Goal: Information Seeking & Learning: Learn about a topic

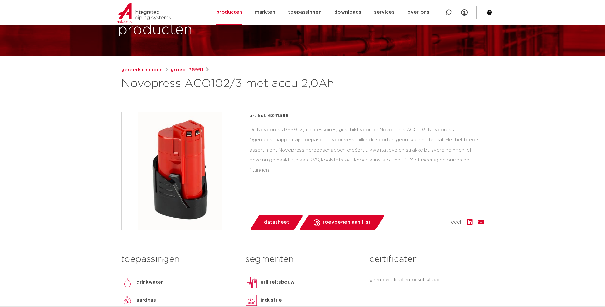
scroll to position [32, 0]
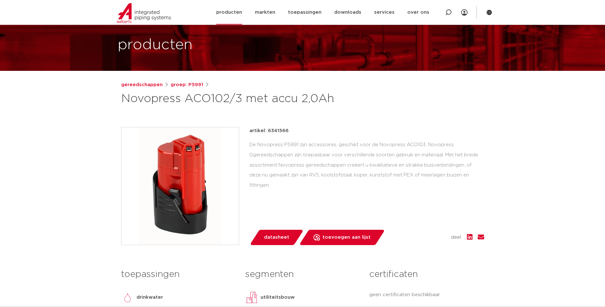
click at [240, 16] on link "producten" at bounding box center [229, 12] width 26 height 25
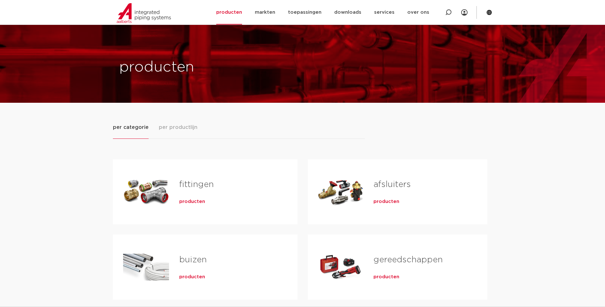
scroll to position [96, 0]
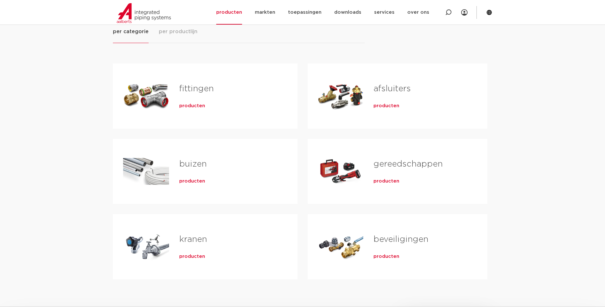
click at [391, 182] on span "producten" at bounding box center [386, 181] width 26 height 6
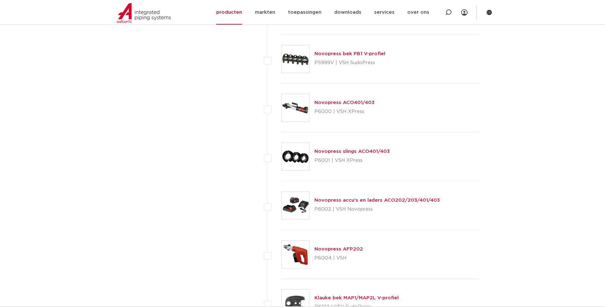
scroll to position [2167, 0]
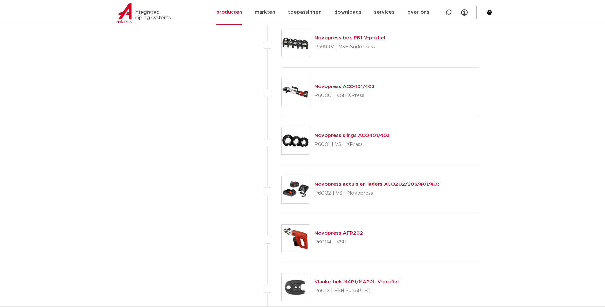
click at [378, 183] on link "Novopress accu's en laders ACO202/203/401/403" at bounding box center [376, 184] width 125 height 5
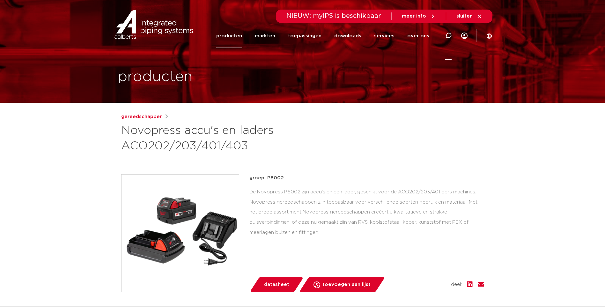
click at [450, 36] on icon at bounding box center [448, 36] width 6 height 6
type input "accu"
click button "Zoeken" at bounding box center [0, 0] width 0 height 0
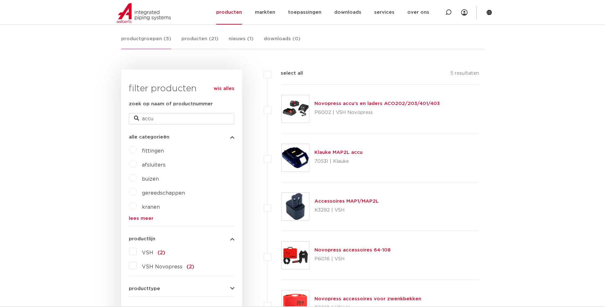
scroll to position [131, 0]
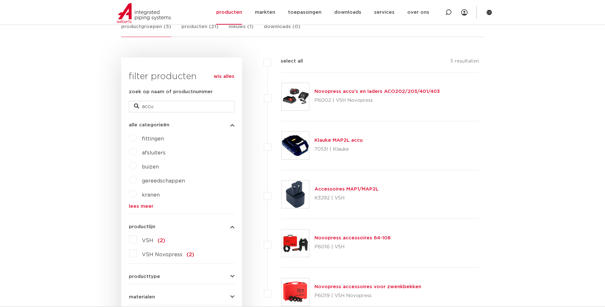
click at [153, 256] on span "VSH Novopress" at bounding box center [162, 254] width 40 height 5
click at [0, 0] on input "VSH Novopress (2)" at bounding box center [0, 0] width 0 height 0
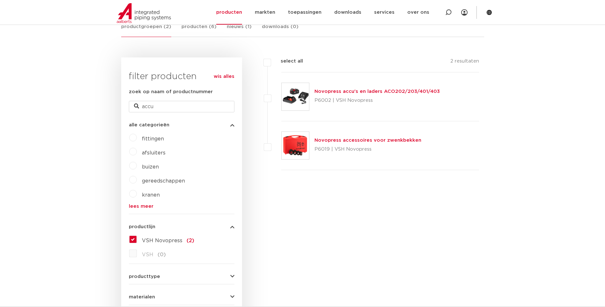
click at [137, 240] on label "VSH Novopress (2)" at bounding box center [165, 239] width 57 height 10
click at [0, 0] on input "VSH Novopress (2)" at bounding box center [0, 0] width 0 height 0
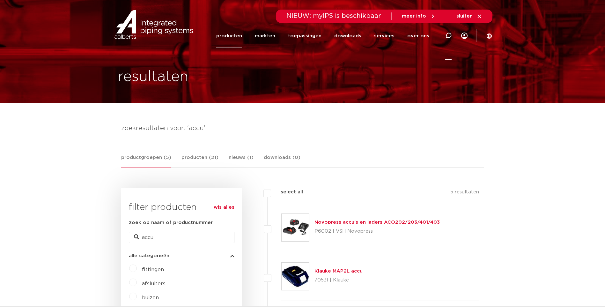
click at [448, 35] on icon at bounding box center [448, 36] width 6 height 6
type input "perstang"
click button "Zoeken" at bounding box center [0, 0] width 0 height 0
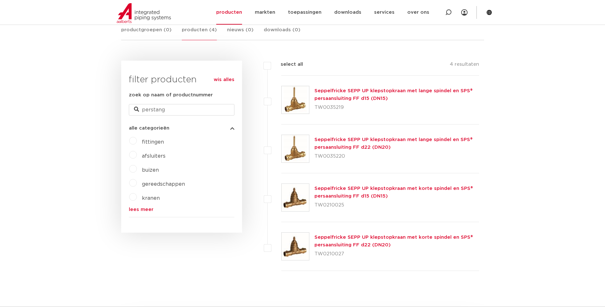
scroll to position [32, 0]
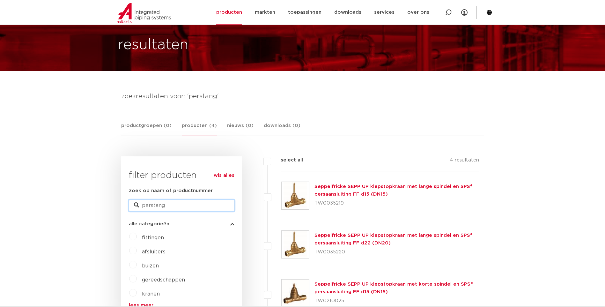
click at [169, 203] on input "perstang" at bounding box center [182, 205] width 106 height 11
type input "p"
type input "persmachine"
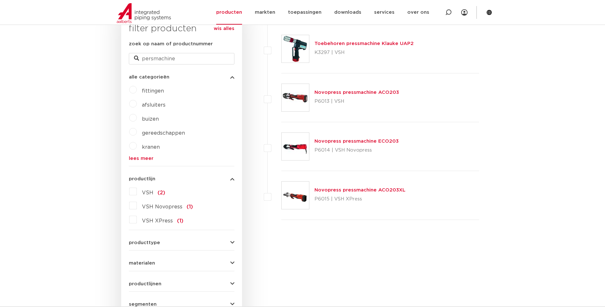
scroll to position [159, 0]
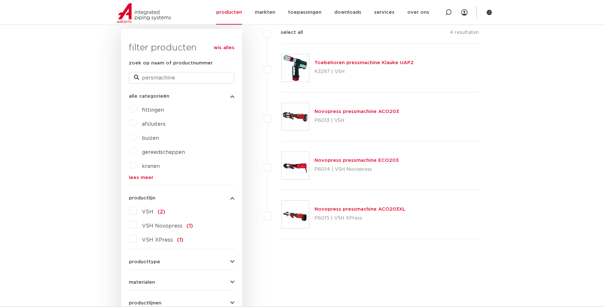
click at [335, 109] on link "Novopress pressmachine ACO203" at bounding box center [356, 111] width 84 height 5
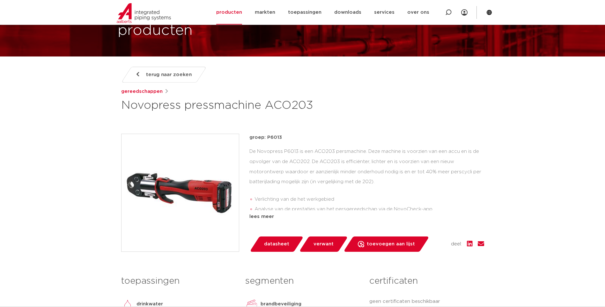
scroll to position [64, 0]
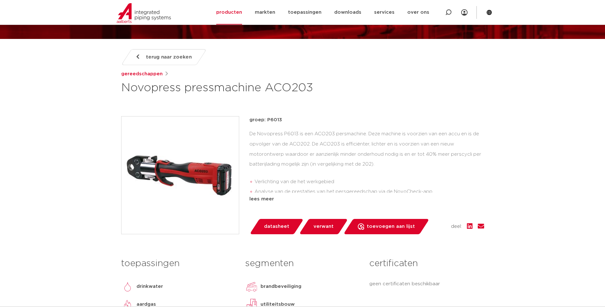
click at [327, 229] on span "verwant" at bounding box center [323, 226] width 20 height 10
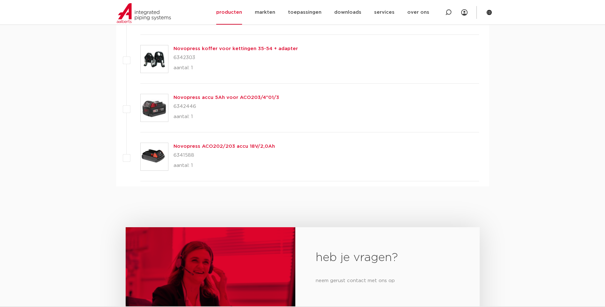
scroll to position [1026, 0]
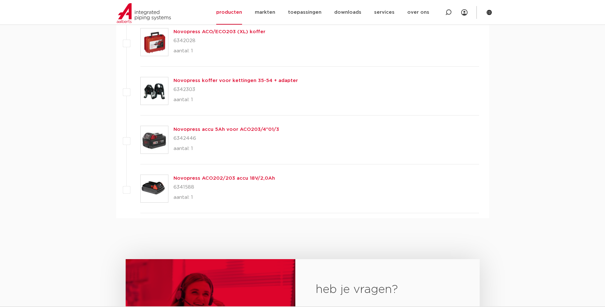
click at [252, 178] on link "Novopress ACO202/203 accu 18V/2,0Ah" at bounding box center [223, 178] width 101 height 5
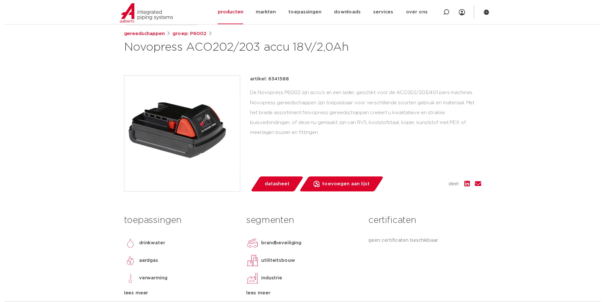
scroll to position [159, 0]
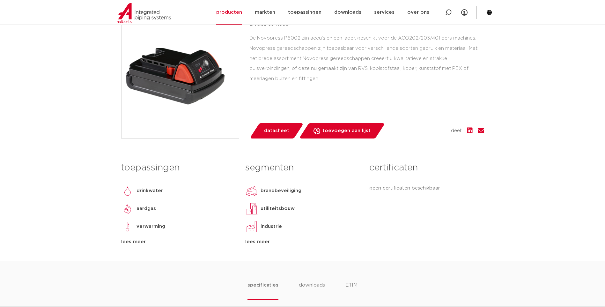
click at [271, 132] on span "datasheet" at bounding box center [276, 131] width 25 height 10
